Goal: Task Accomplishment & Management: Use online tool/utility

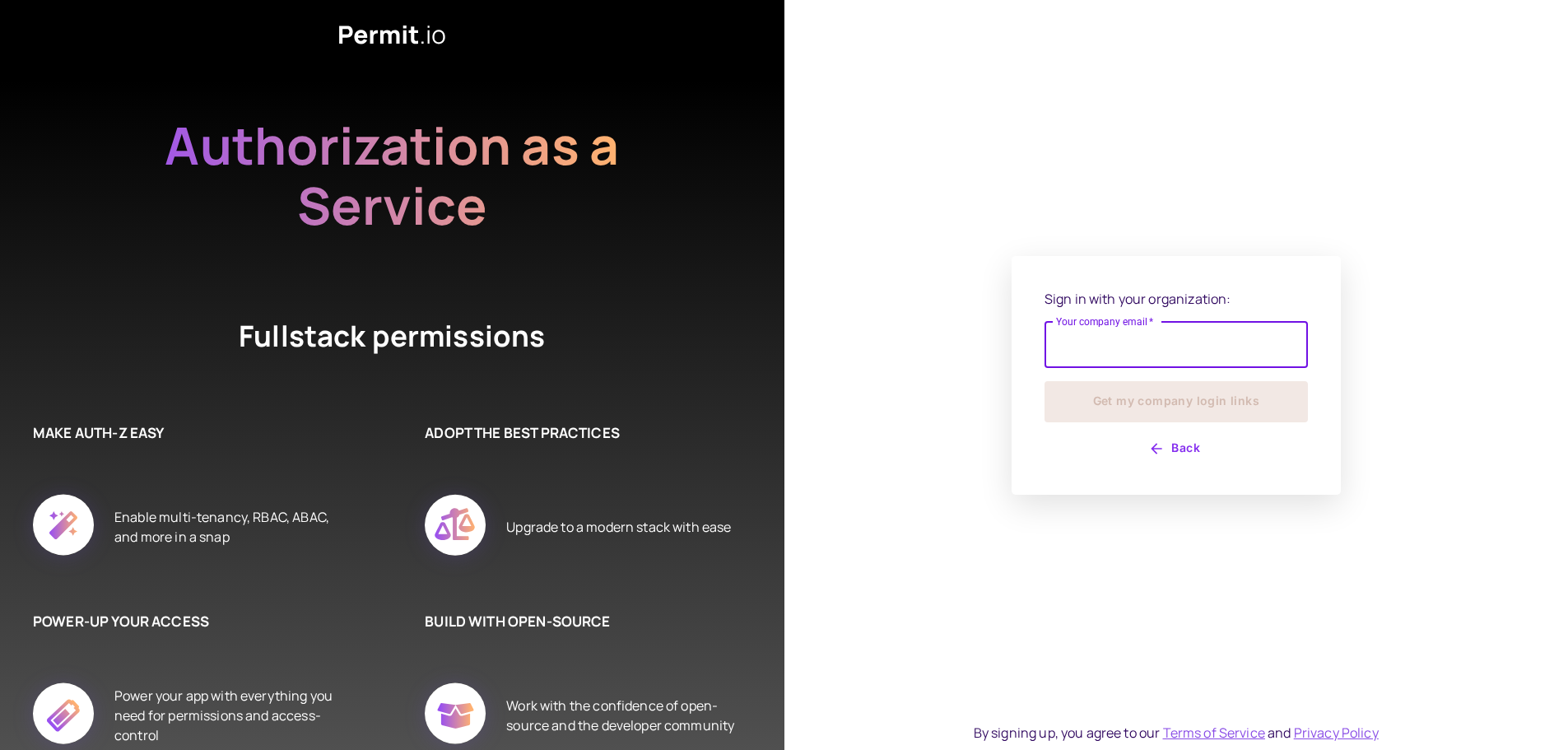
click at [1157, 353] on input "Your company email   *" at bounding box center [1176, 345] width 264 height 46
type input "**********"
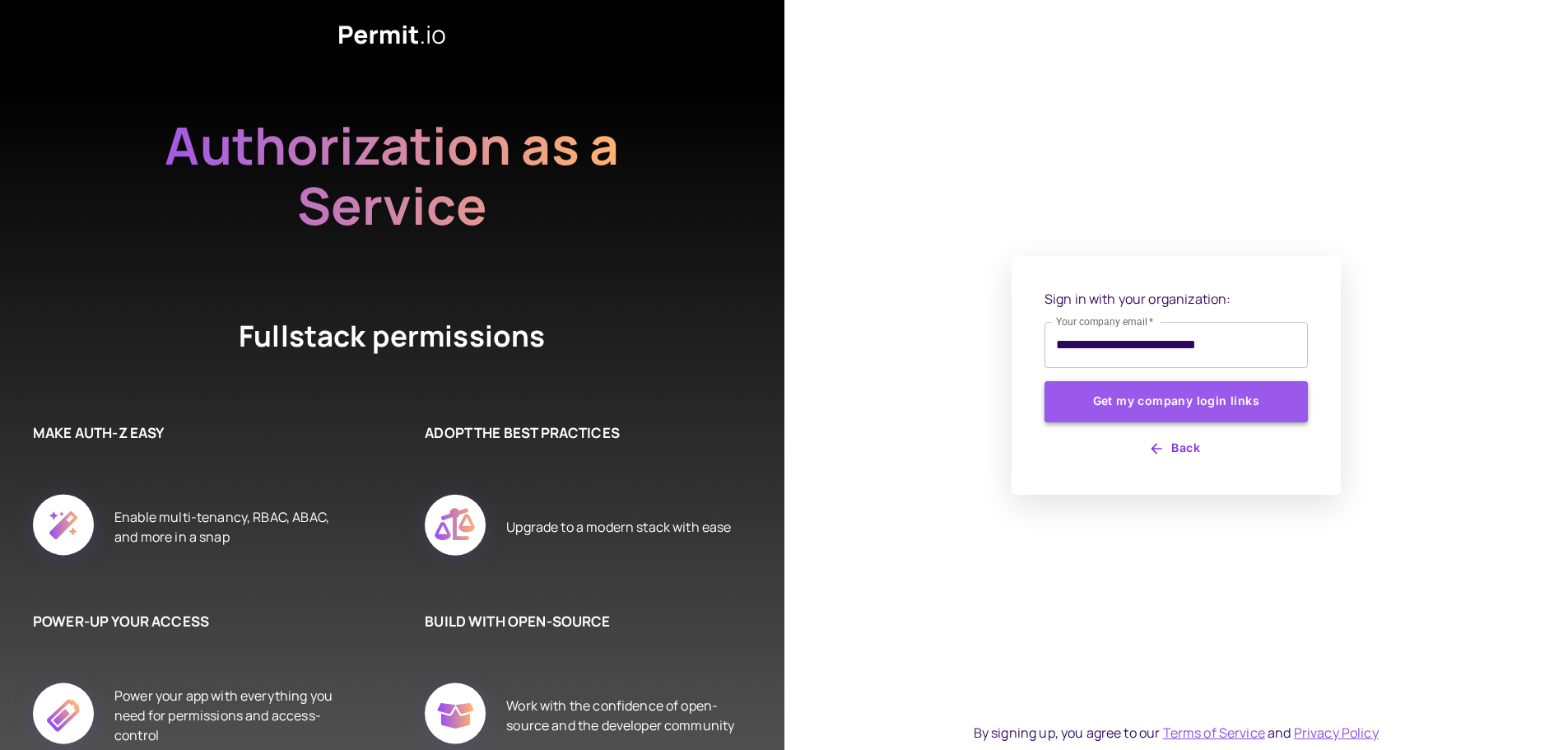
click at [1109, 411] on button "Get my company login links" at bounding box center [1176, 401] width 264 height 41
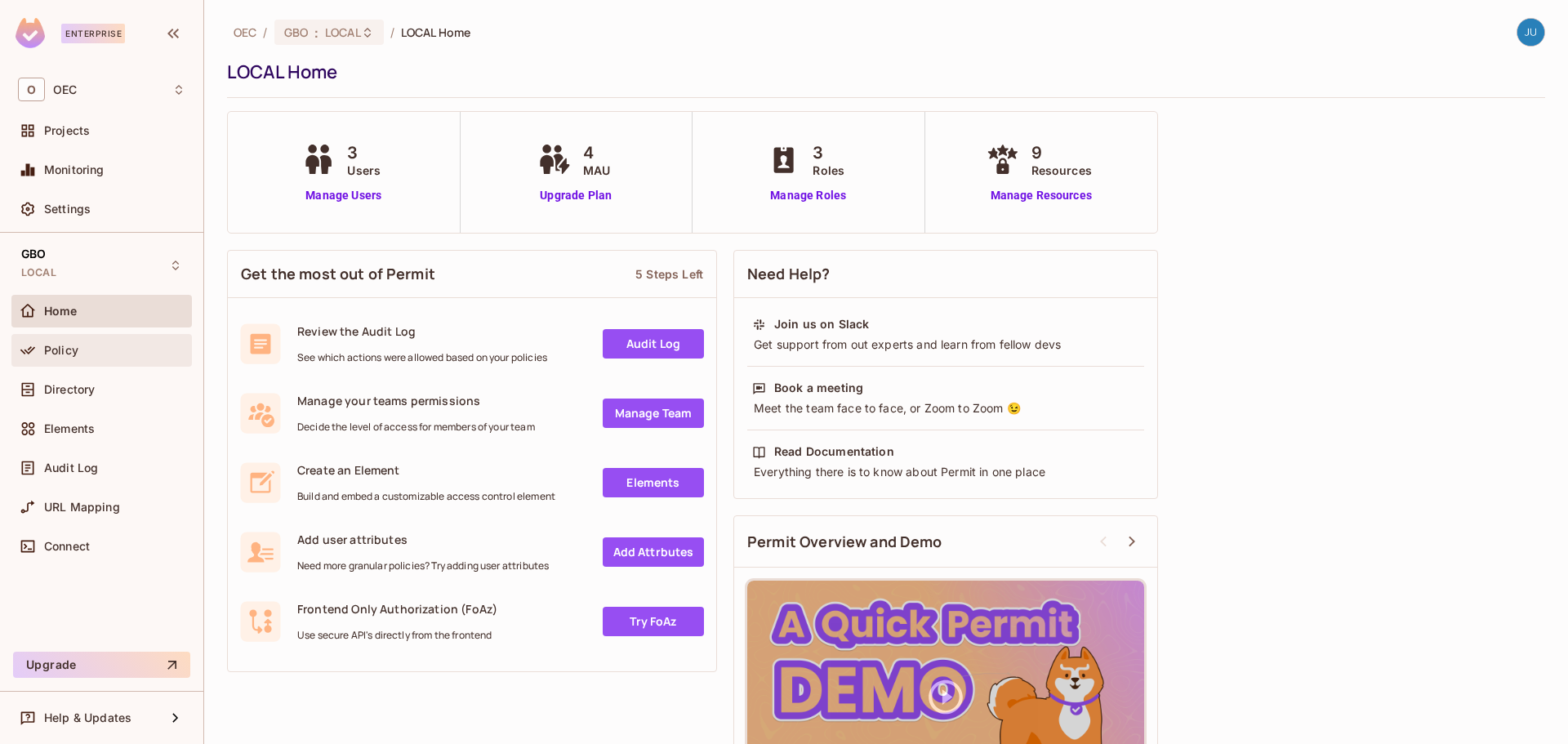
click at [90, 358] on div "Policy" at bounding box center [102, 350] width 167 height 20
